Goal: Communication & Community: Connect with others

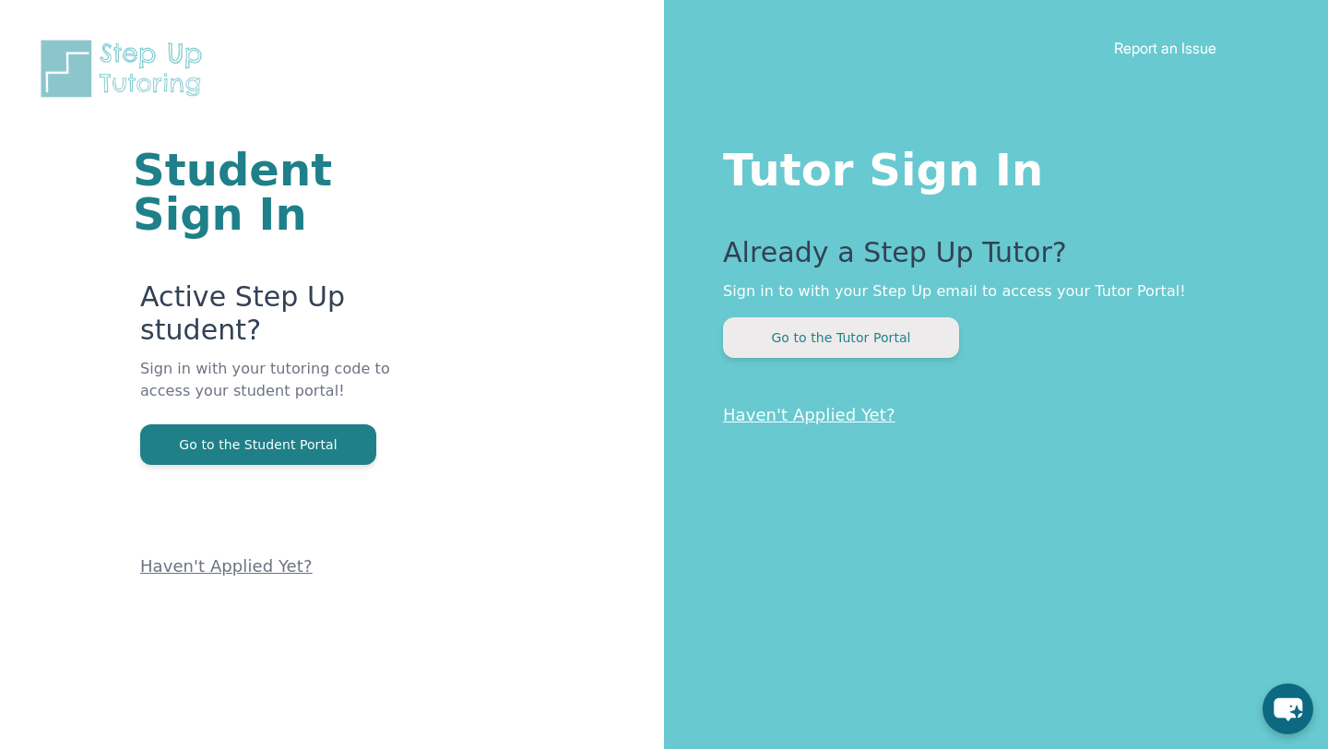
click at [895, 344] on button "Go to the Tutor Portal" at bounding box center [841, 337] width 236 height 41
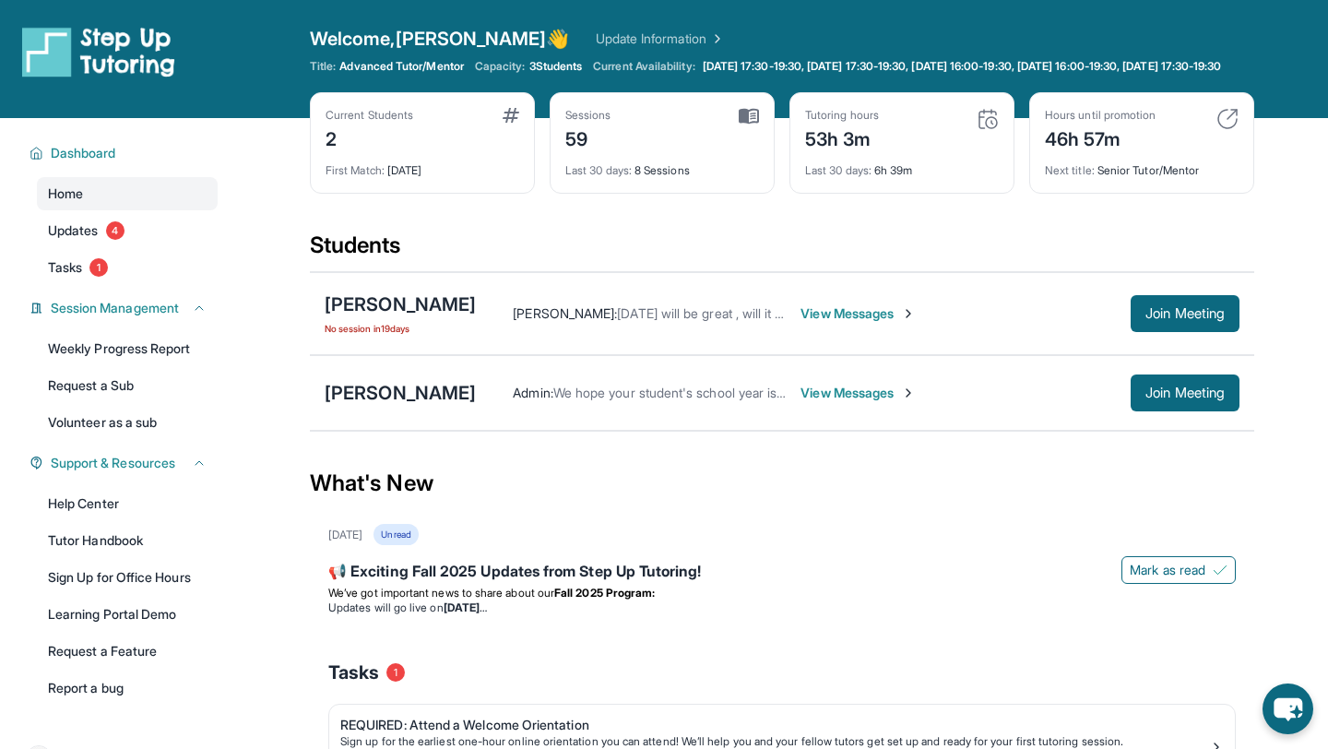
click at [847, 323] on span "View Messages" at bounding box center [857, 313] width 115 height 18
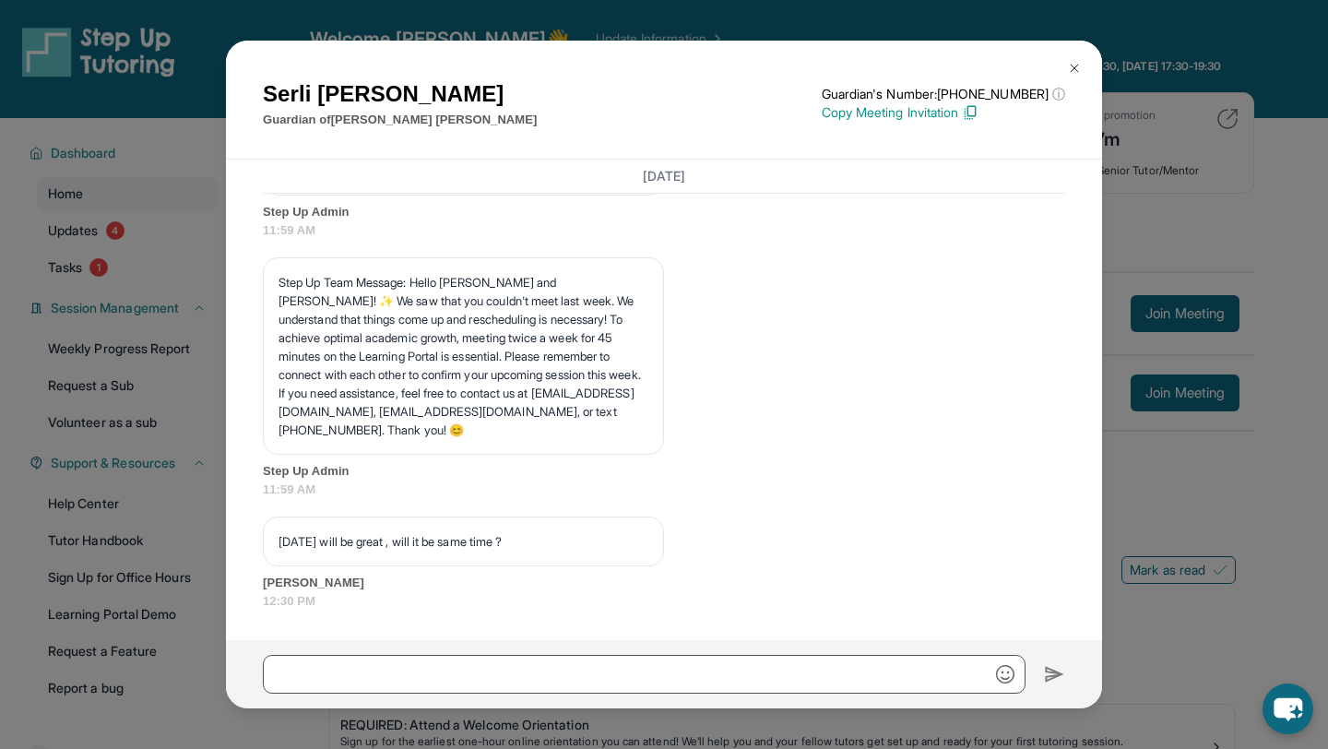
scroll to position [26139, 0]
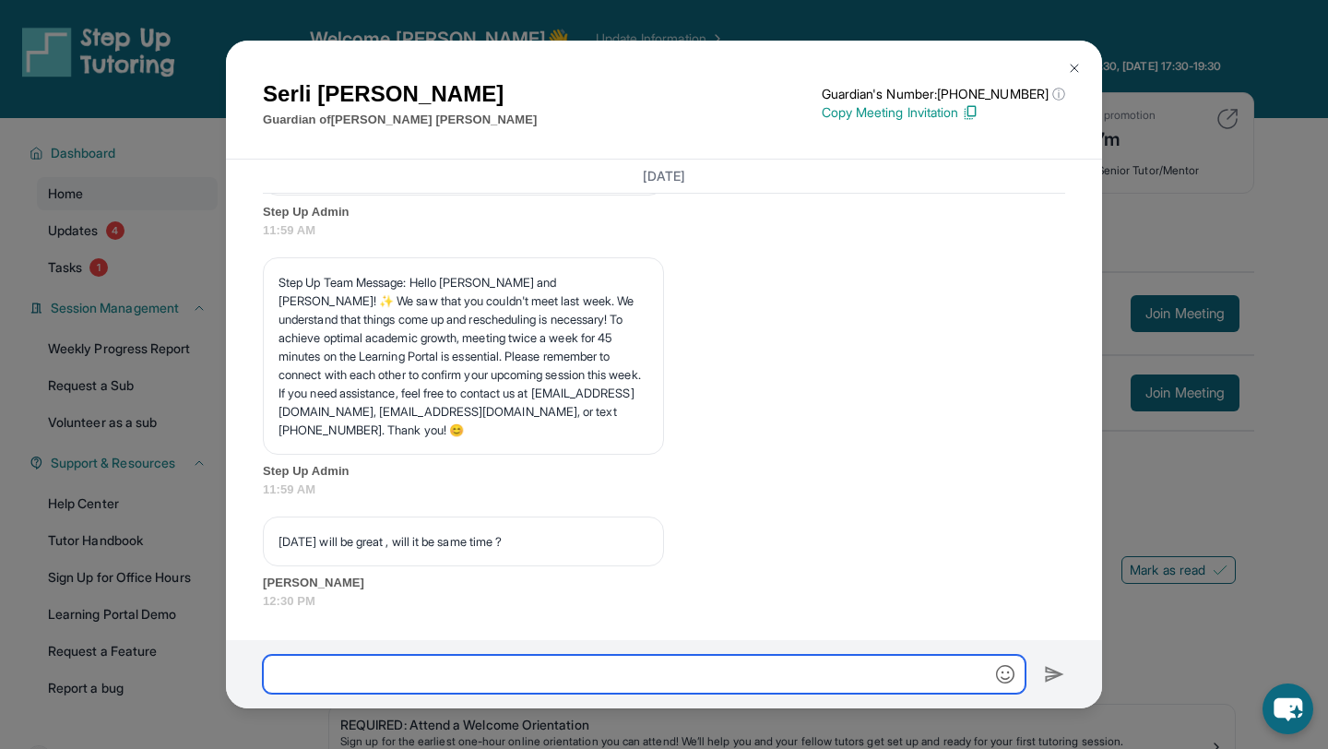
click at [662, 655] on input "text" at bounding box center [644, 674] width 762 height 39
type input "*"
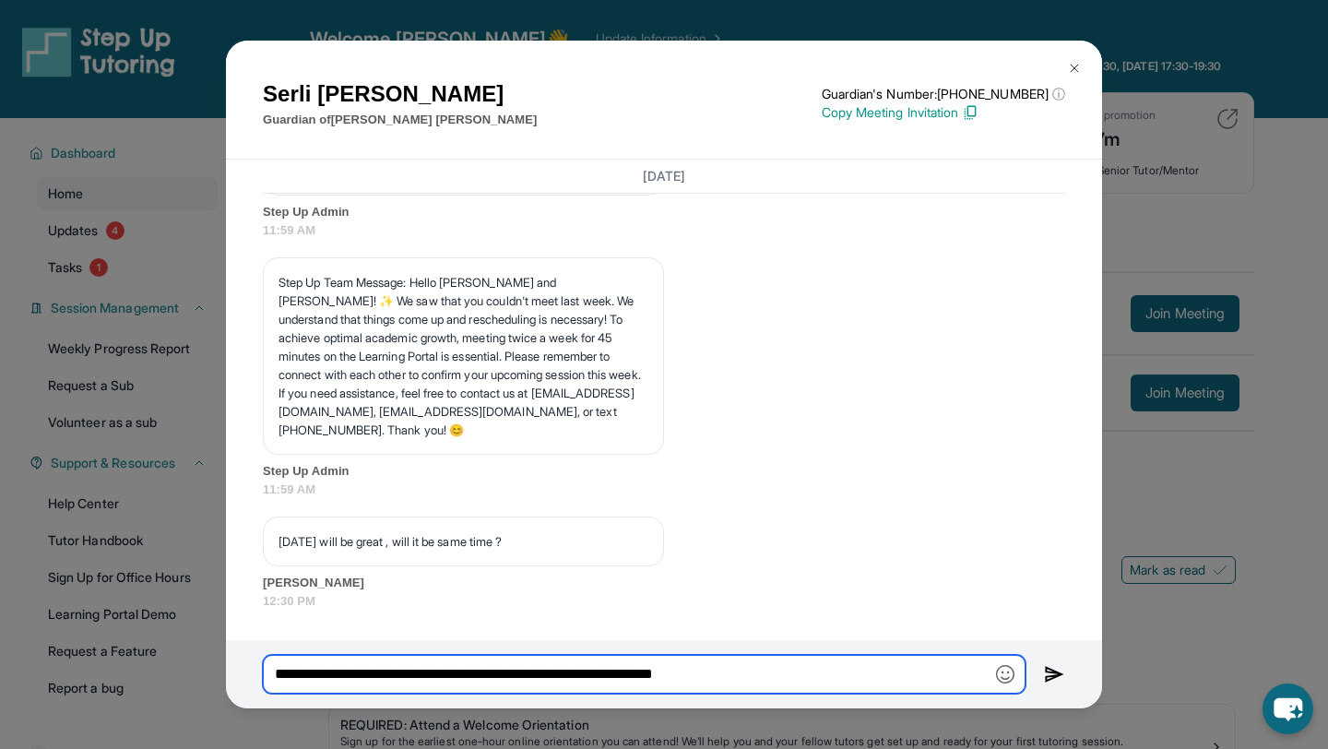
type input "**********"
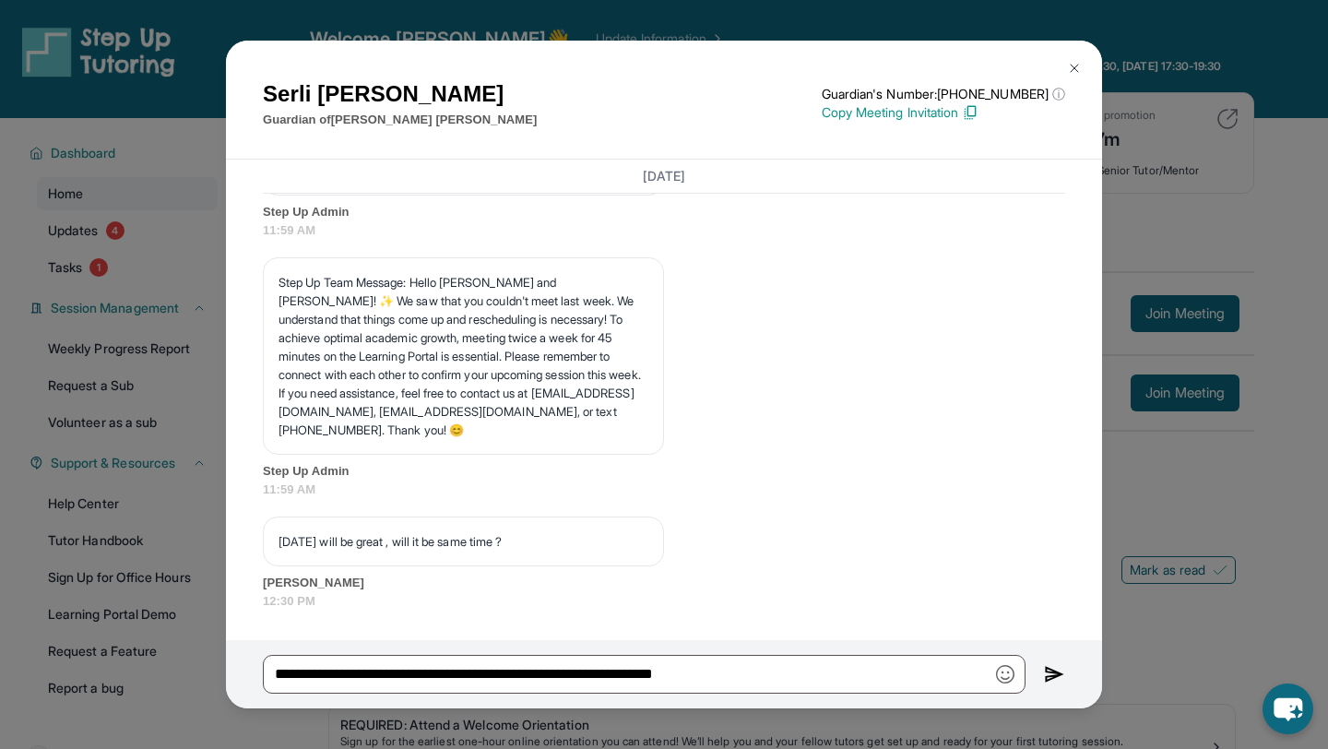
click at [1045, 677] on img at bounding box center [1054, 674] width 21 height 22
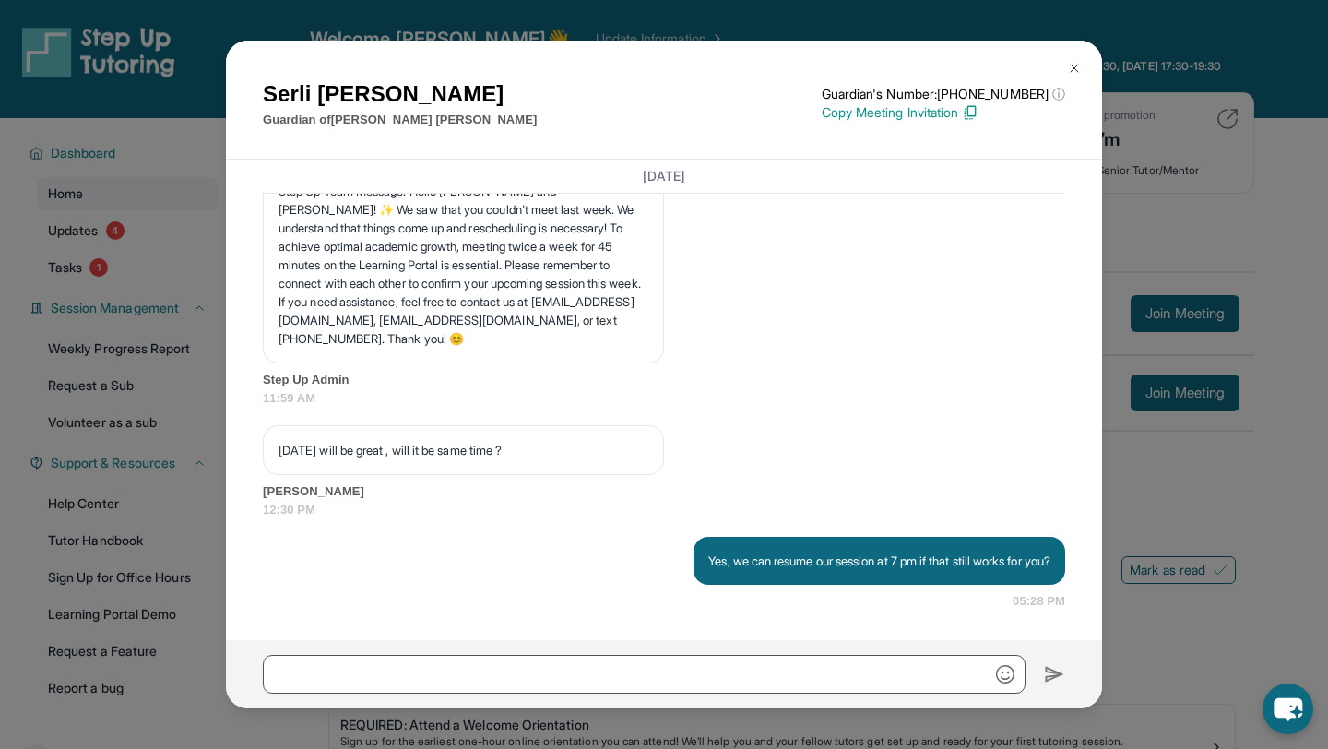
scroll to position [26249, 0]
click at [1078, 68] on img at bounding box center [1074, 68] width 15 height 15
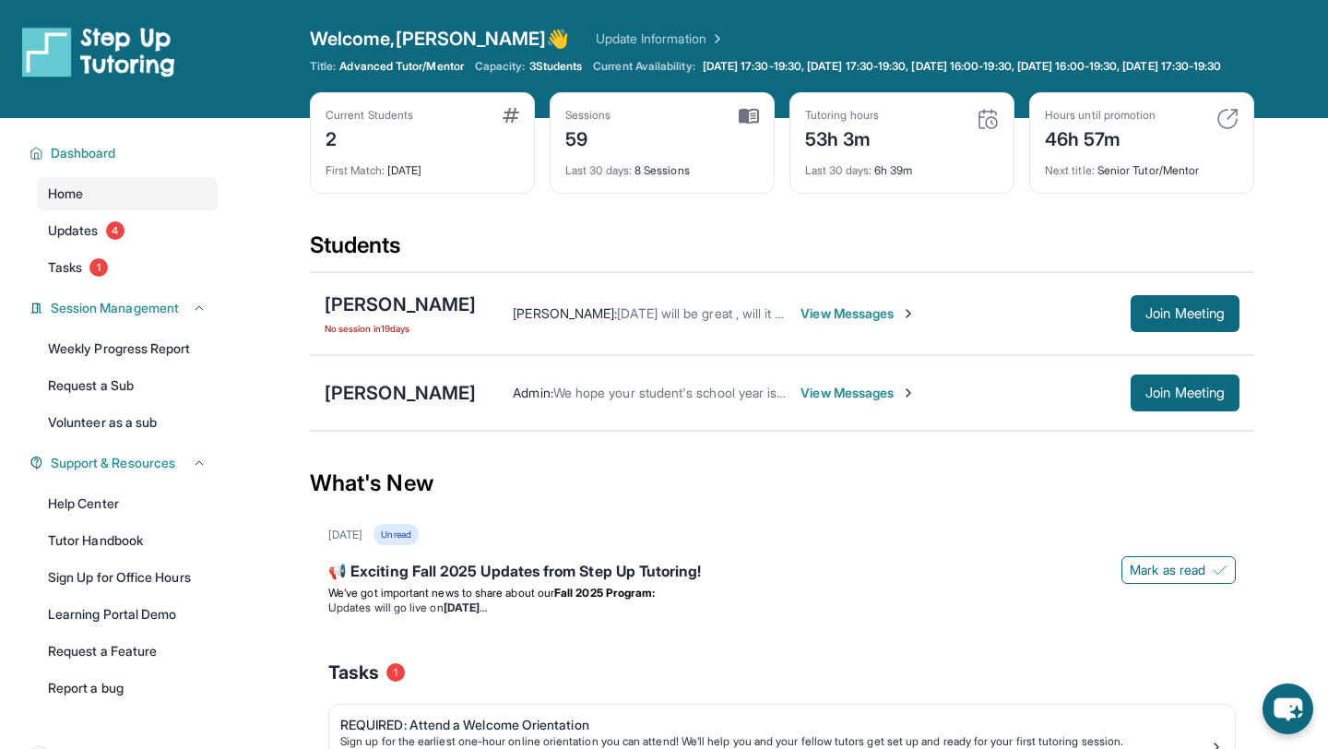
click at [800, 402] on span "View Messages" at bounding box center [857, 393] width 115 height 18
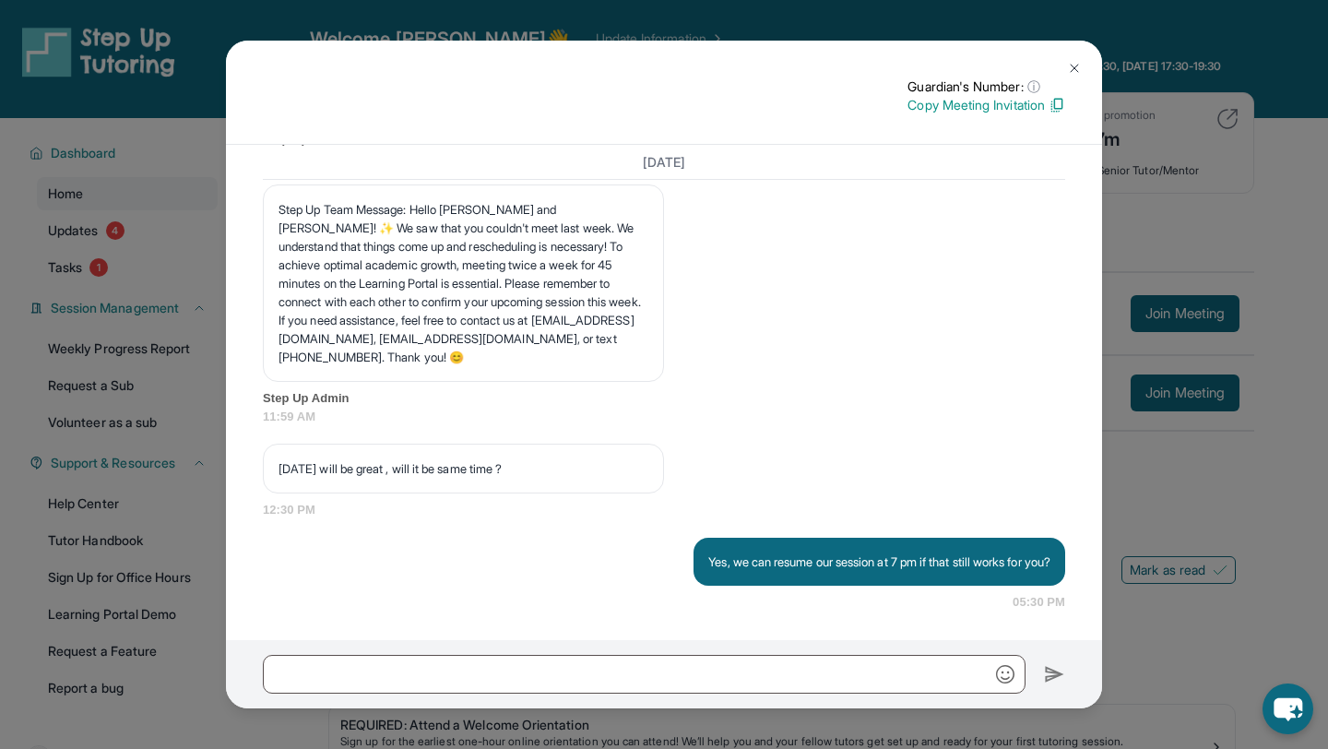
scroll to position [25372, 0]
click at [1128, 276] on div "Guardian's Number: ⓘ This isn't the guardian's real number — it's a private for…" at bounding box center [664, 374] width 1328 height 749
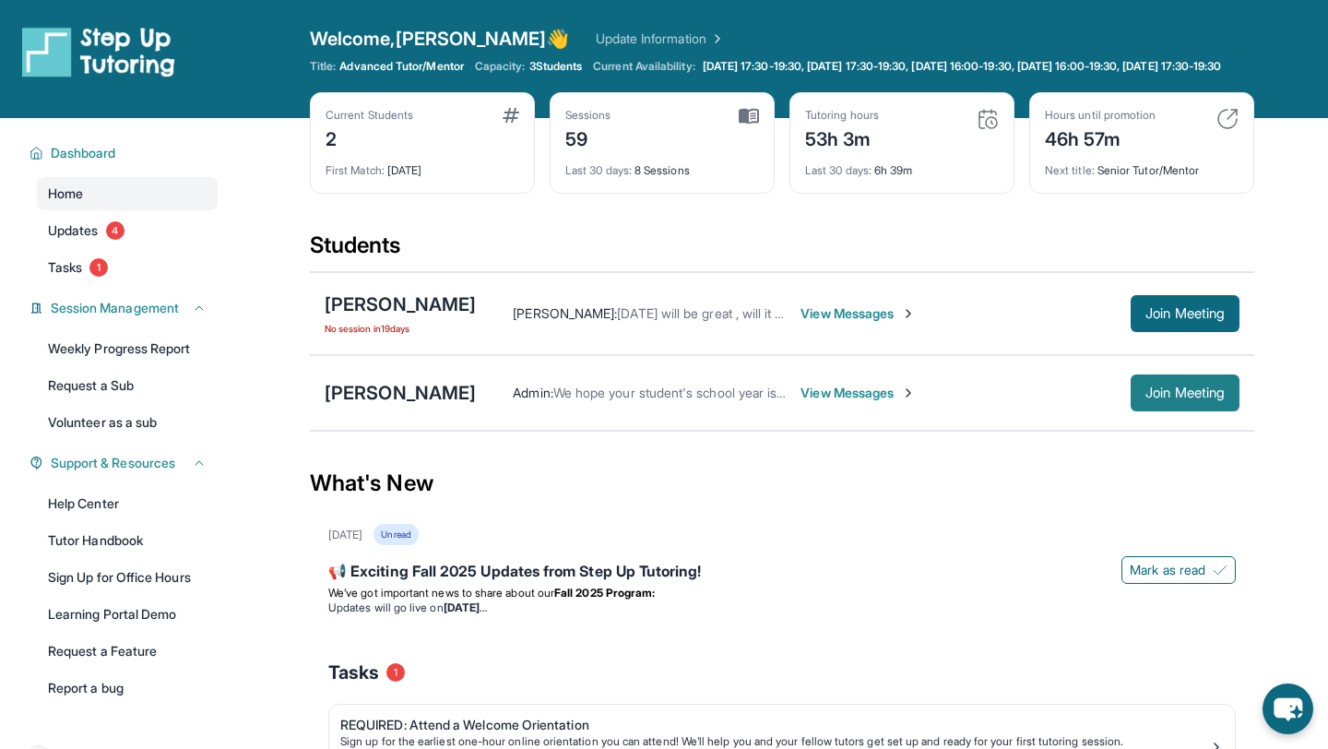
click at [1190, 411] on button "Join Meeting" at bounding box center [1184, 392] width 109 height 37
